Goal: Use online tool/utility: Utilize a website feature to perform a specific function

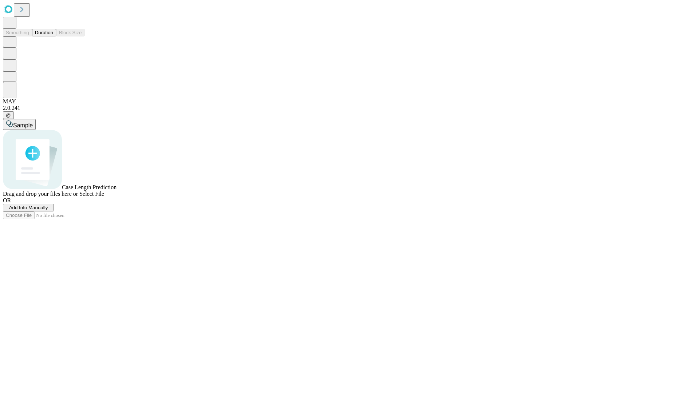
click at [104, 197] on span "Select File" at bounding box center [91, 194] width 25 height 6
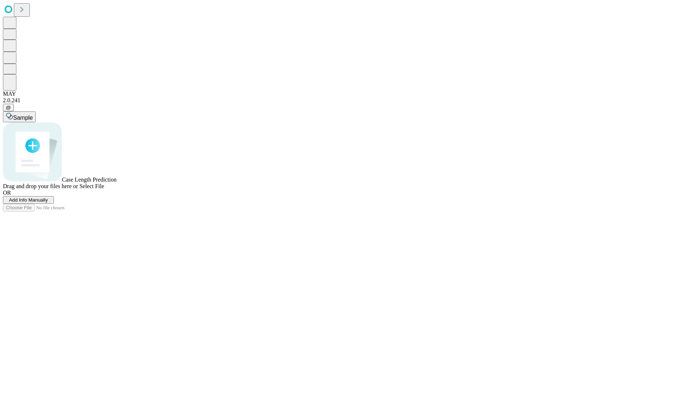
click at [104, 189] on span "Select File" at bounding box center [91, 186] width 25 height 6
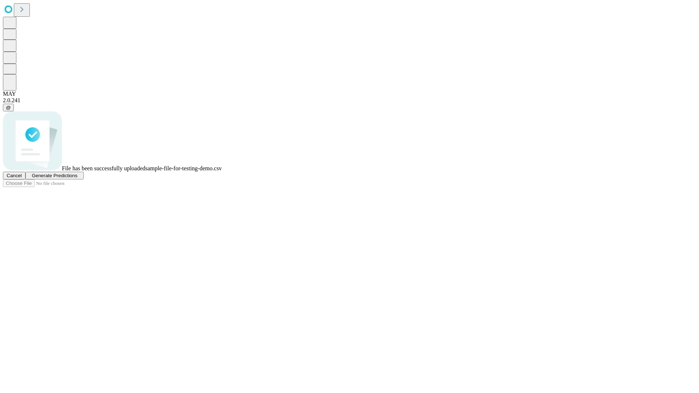
click at [77, 178] on span "Generate Predictions" at bounding box center [55, 175] width 46 height 5
